Goal: Task Accomplishment & Management: Use online tool/utility

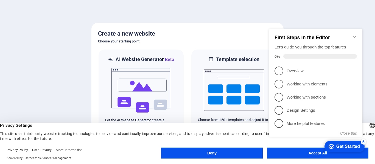
click at [303, 154] on div "checkmark Get Started 5 First Steps in the Editor Let's guide you through the t…" at bounding box center [317, 87] width 100 height 133
click at [297, 155] on appcues-checklist "Contextual help checklist present on screen" at bounding box center [317, 88] width 100 height 135
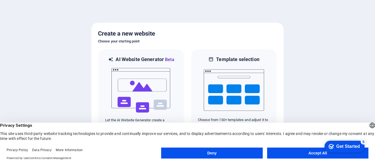
click at [320, 155] on appcues-checklist "Contextual help checklist present on screen" at bounding box center [343, 147] width 47 height 18
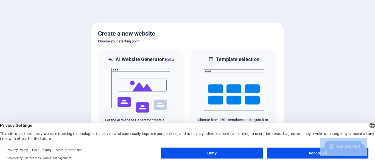
click at [318, 155] on body "youccatechnologies.co.in Press [Ctrl] + [S] to save all changes once you've ach…" at bounding box center [187, 82] width 375 height 164
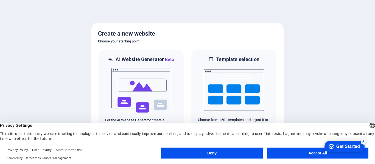
click at [354, 147] on div "Get Started" at bounding box center [348, 146] width 24 height 5
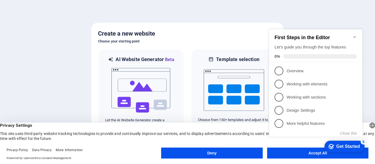
click at [238, 41] on h6 "Choose your starting point" at bounding box center [187, 41] width 179 height 7
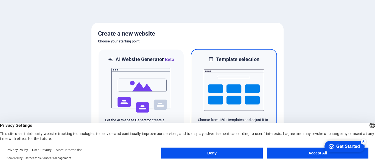
click at [195, 57] on div "Template selection Choose from 150+ templates and adjust it to you needs." at bounding box center [234, 92] width 86 height 86
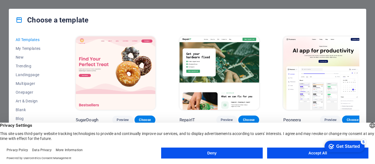
click at [339, 147] on div "Get Started" at bounding box center [348, 146] width 24 height 5
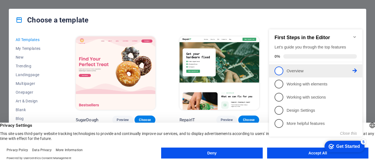
click at [276, 69] on span "1" at bounding box center [278, 71] width 9 height 9
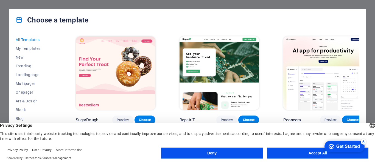
click at [309, 154] on button "Accept All" at bounding box center [317, 153] width 101 height 11
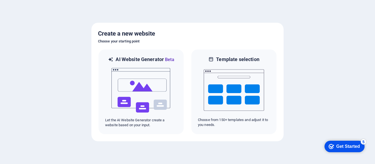
click at [340, 147] on div "Get Started" at bounding box center [348, 146] width 24 height 5
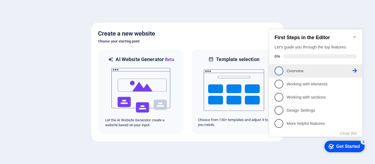
click at [293, 72] on p "Overview - incomplete" at bounding box center [319, 71] width 66 height 6
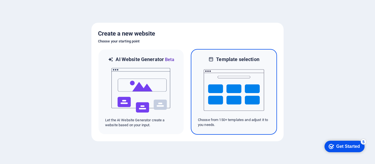
click at [218, 95] on img at bounding box center [234, 90] width 60 height 55
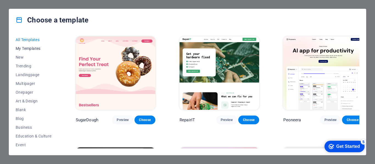
click at [34, 49] on span "My Templates" at bounding box center [34, 48] width 36 height 4
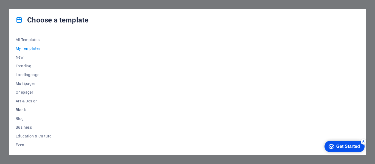
click at [22, 109] on span "Blank" at bounding box center [34, 110] width 36 height 4
click at [120, 119] on span "Preview" at bounding box center [121, 118] width 12 height 4
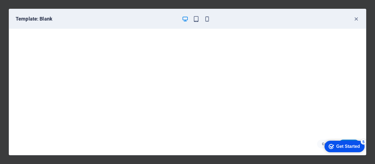
drag, startPoint x: 366, startPoint y: 90, endPoint x: 365, endPoint y: 107, distance: 17.3
click at [365, 107] on div "Template: Blank Cancel Choose" at bounding box center [187, 82] width 375 height 164
click at [358, 21] on icon "button" at bounding box center [356, 19] width 6 height 6
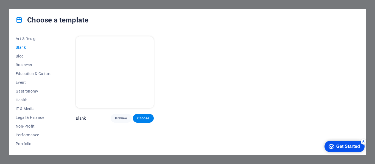
scroll to position [60, 0]
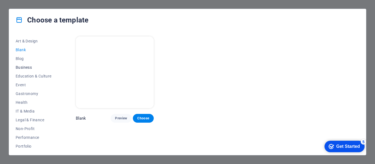
click at [27, 67] on span "Business" at bounding box center [34, 67] width 36 height 4
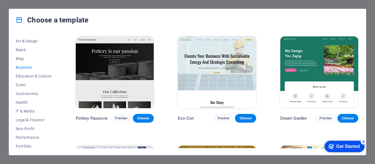
click at [358, 48] on div "All Templates My Templates New Trending Landingpage Multipager Onepager Art & D…" at bounding box center [187, 93] width 357 height 124
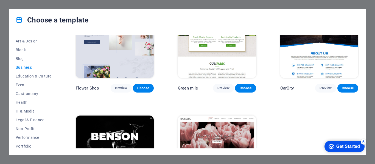
scroll to position [191, 0]
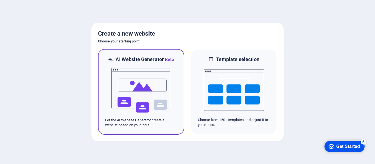
click at [153, 75] on img at bounding box center [141, 90] width 60 height 55
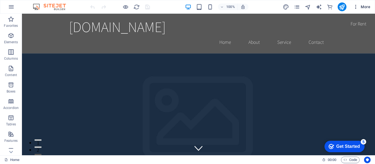
click at [361, 6] on span "More" at bounding box center [361, 6] width 17 height 5
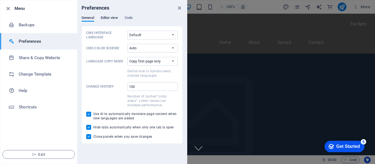
click at [0, 0] on span "Editor view" at bounding box center [0, 0] width 0 height 0
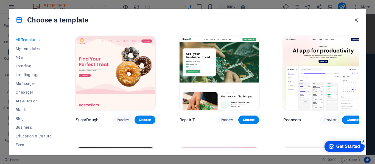
click at [356, 21] on icon "button" at bounding box center [356, 20] width 6 height 6
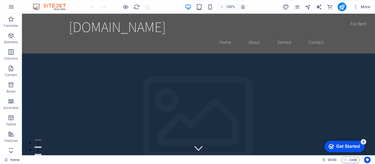
click at [12, 152] on icon at bounding box center [11, 152] width 8 height 8
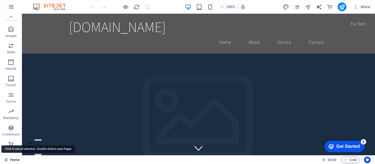
click at [0, 0] on link "Home" at bounding box center [0, 0] width 0 height 0
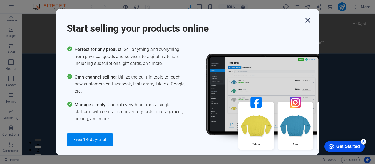
click at [306, 16] on icon "button" at bounding box center [308, 20] width 10 height 10
